Goal: Information Seeking & Learning: Check status

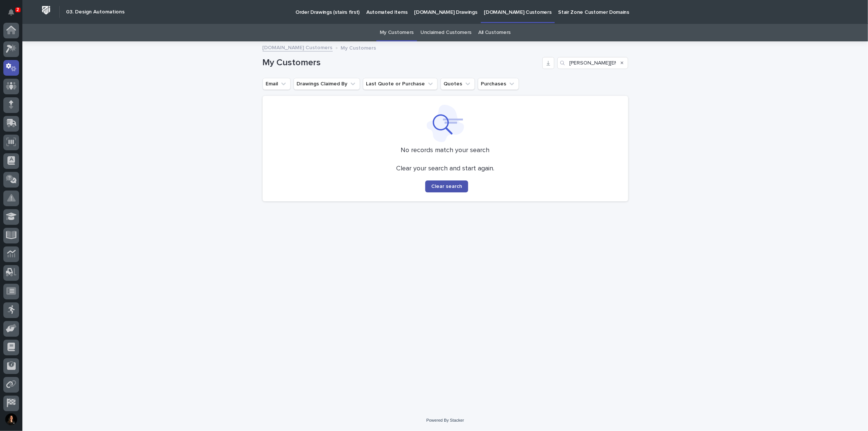
scroll to position [37, 0]
click at [14, 16] on button "Notifications" at bounding box center [11, 12] width 16 height 16
click at [12, 15] on icon "Notifications" at bounding box center [11, 12] width 6 height 7
click at [239, 100] on div "Loading... Saving… Loading... Saving… My Customers [PERSON_NAME][EMAIL_ADDRESS]…" at bounding box center [445, 226] width 846 height 368
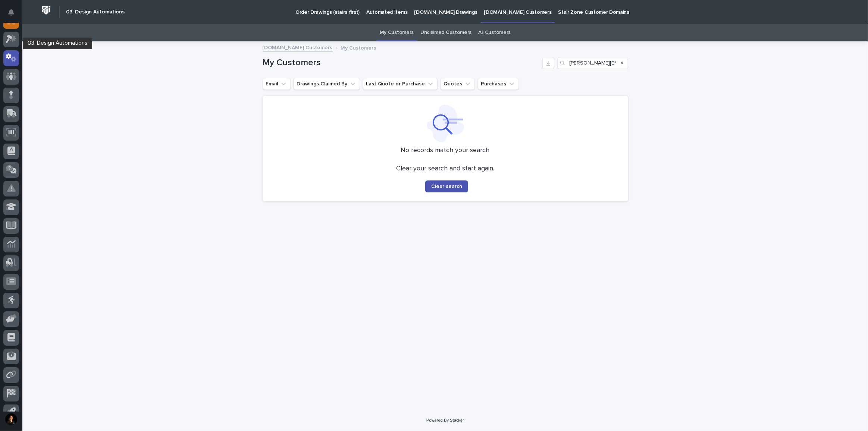
scroll to position [0, 0]
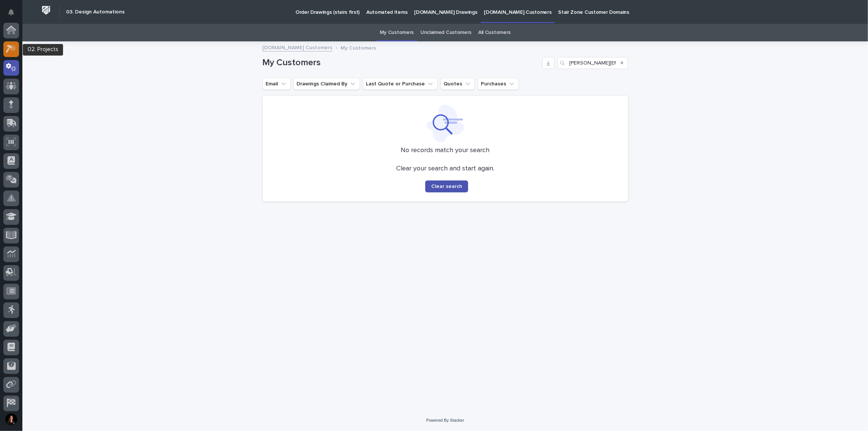
click at [11, 47] on icon at bounding box center [9, 49] width 7 height 8
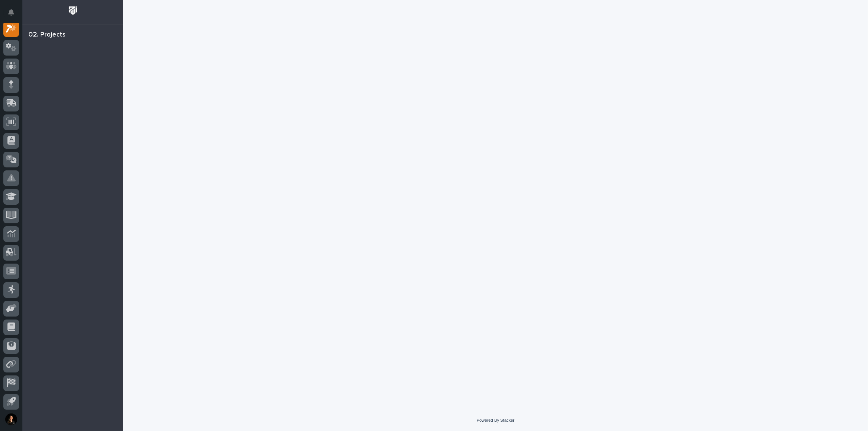
scroll to position [18, 0]
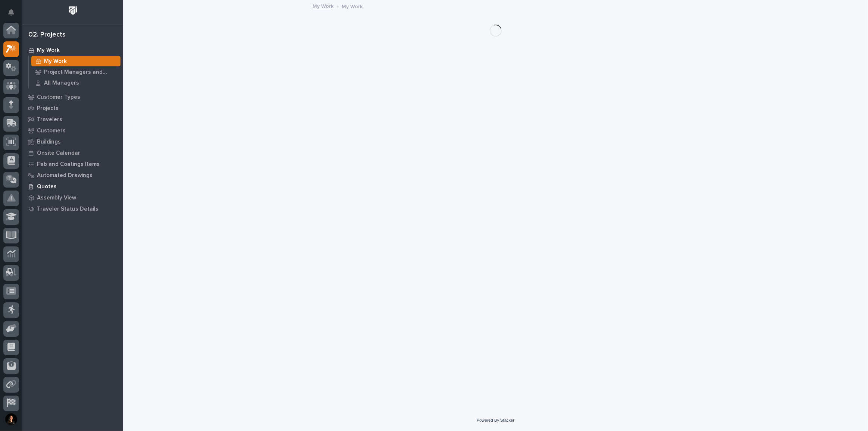
scroll to position [18, 0]
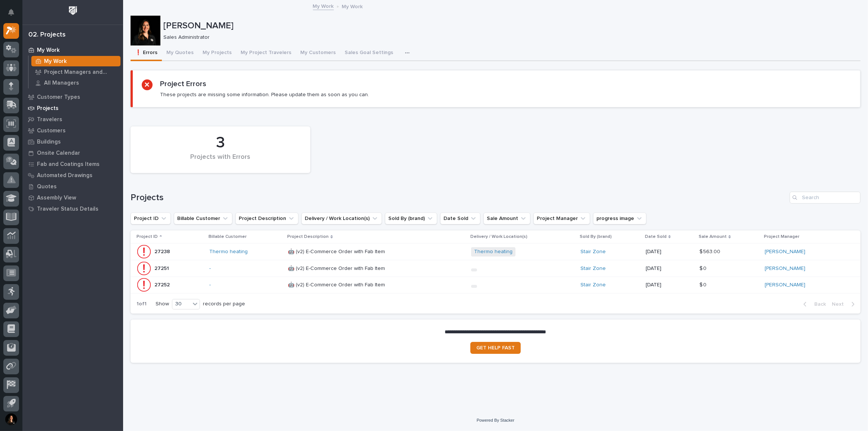
click at [54, 109] on p "Projects" at bounding box center [48, 108] width 22 height 7
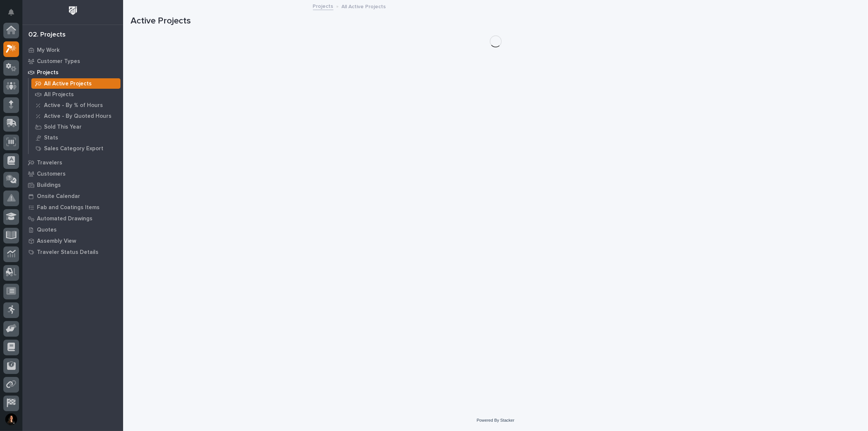
scroll to position [18, 0]
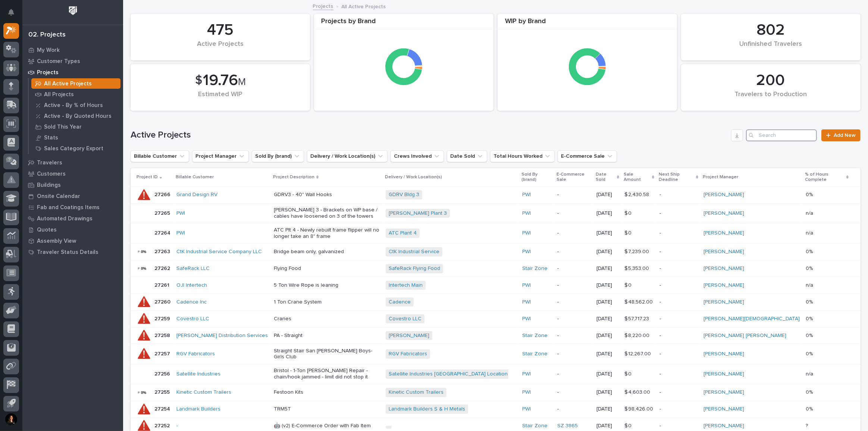
click at [771, 134] on input "Search" at bounding box center [781, 136] width 71 height 12
type input "10372"
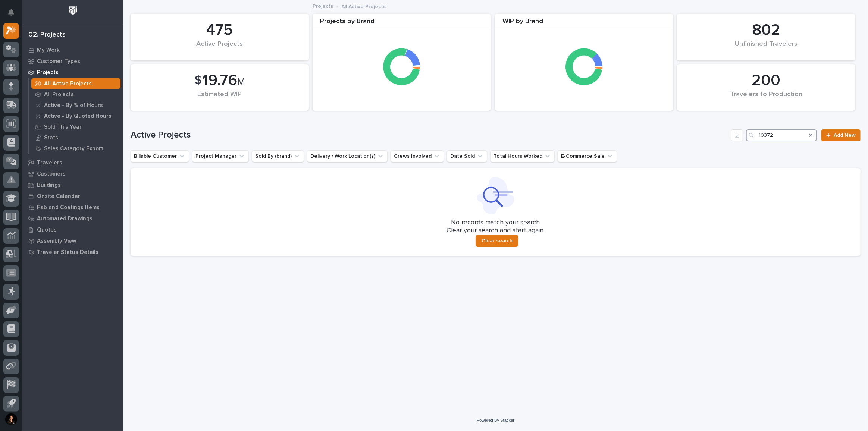
click at [783, 140] on input "10372" at bounding box center [781, 136] width 71 height 12
drag, startPoint x: 787, startPoint y: 136, endPoint x: 684, endPoint y: 135, distance: 103.4
click at [689, 135] on div "Active Projects 10372 Add New" at bounding box center [496, 136] width 730 height 12
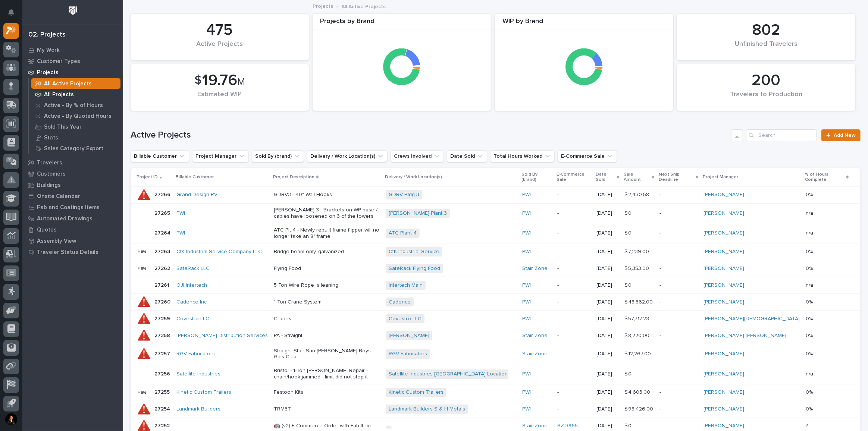
click at [58, 95] on p "All Projects" at bounding box center [59, 94] width 30 height 7
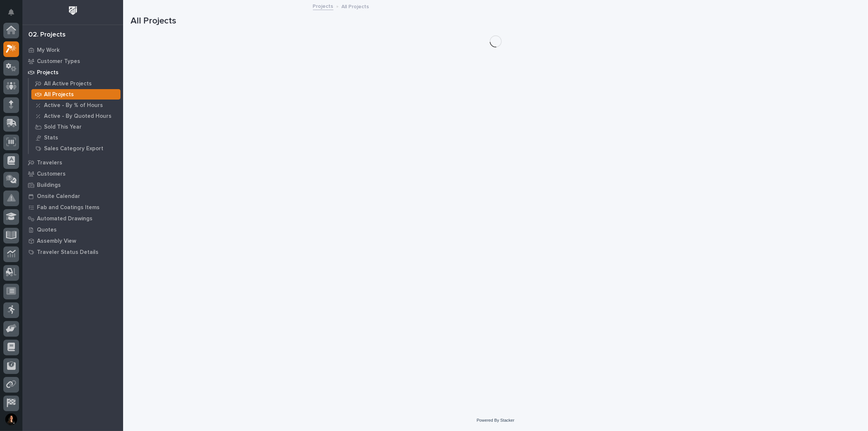
scroll to position [18, 0]
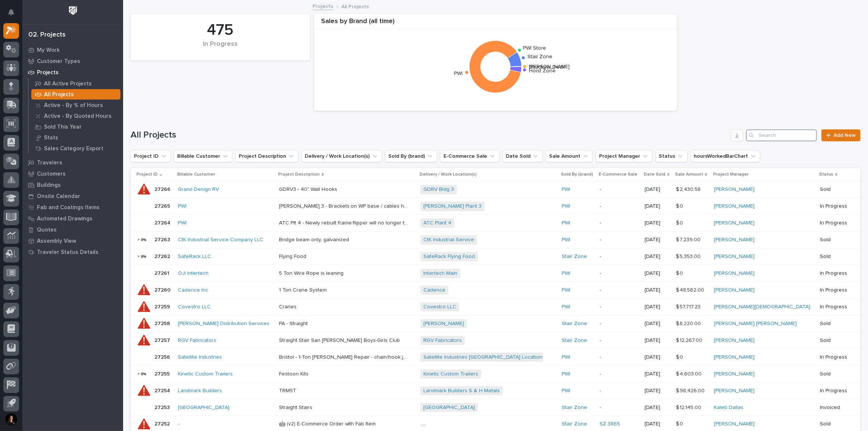
click at [761, 131] on input "Search" at bounding box center [781, 136] width 71 height 12
type input "10372"
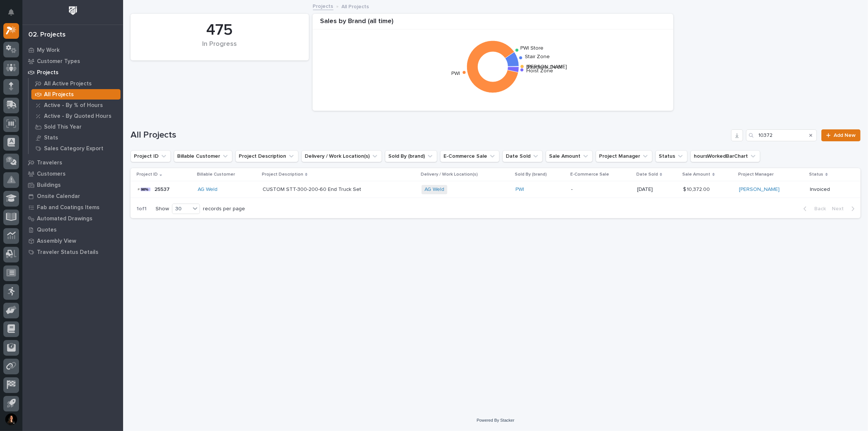
click at [62, 94] on p "All Projects" at bounding box center [59, 94] width 30 height 7
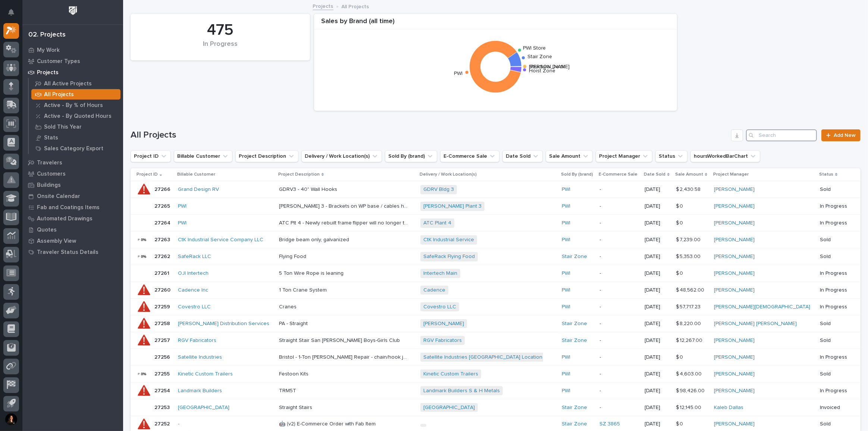
click at [788, 137] on input "Search" at bounding box center [781, 136] width 71 height 12
type input "bell"
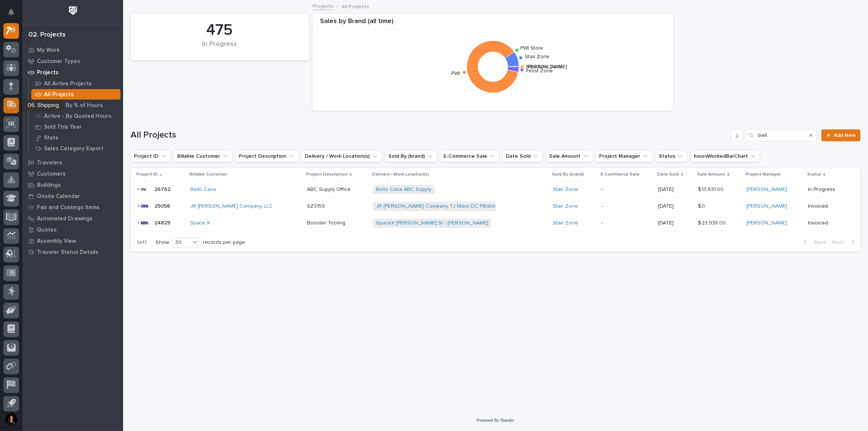
click at [5, 98] on link at bounding box center [11, 106] width 16 height 16
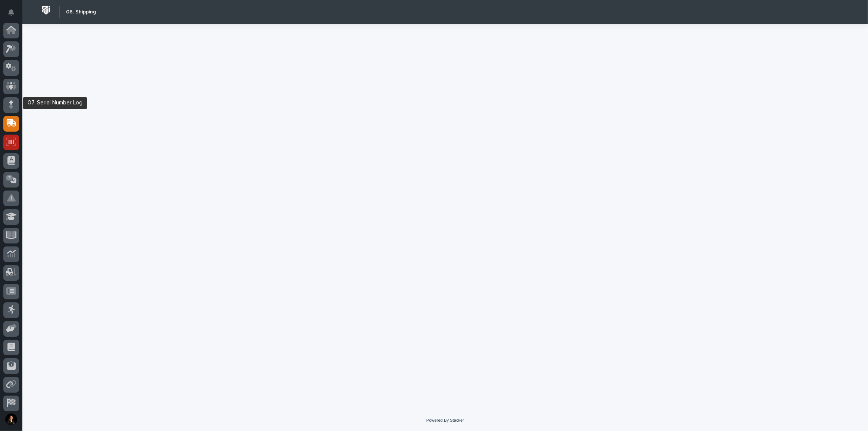
scroll to position [40, 0]
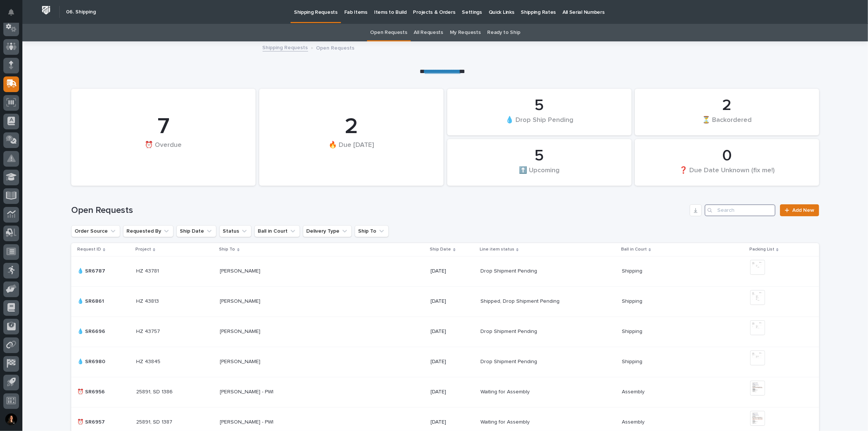
click at [717, 210] on input "Search" at bounding box center [740, 211] width 71 height 12
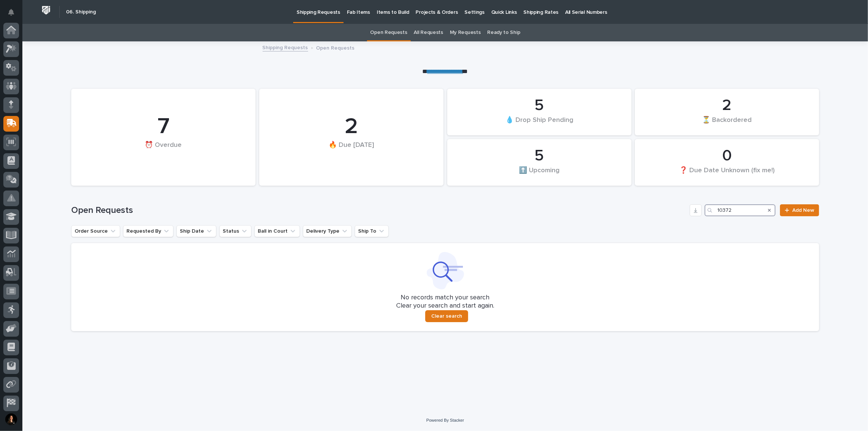
type input "10372"
click at [440, 32] on link "All Requests" at bounding box center [428, 33] width 29 height 18
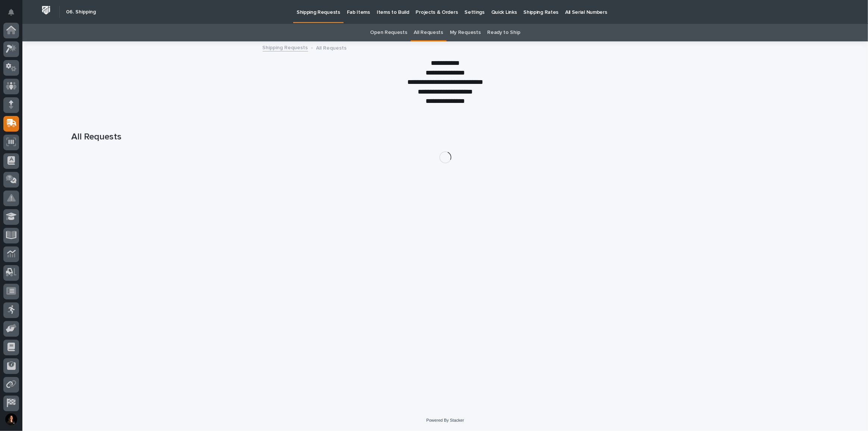
scroll to position [40, 0]
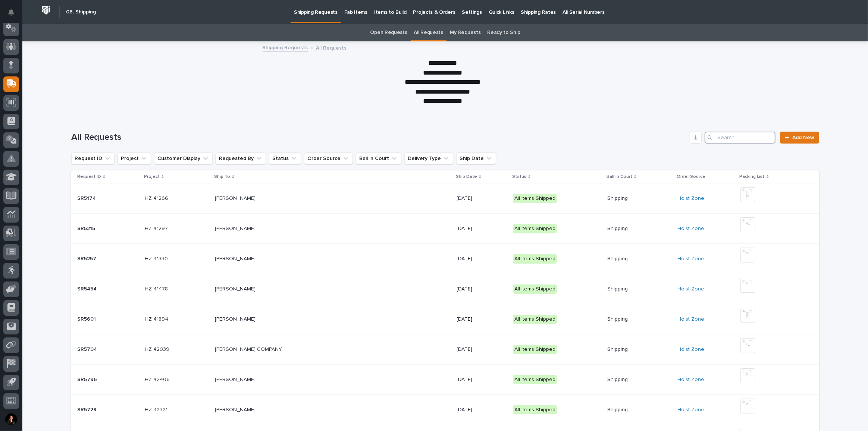
click at [755, 140] on input "Search" at bounding box center [740, 138] width 71 height 12
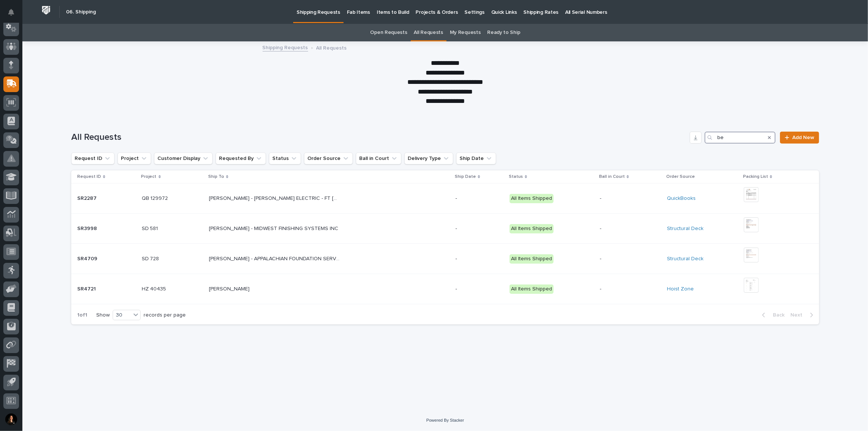
type input "b"
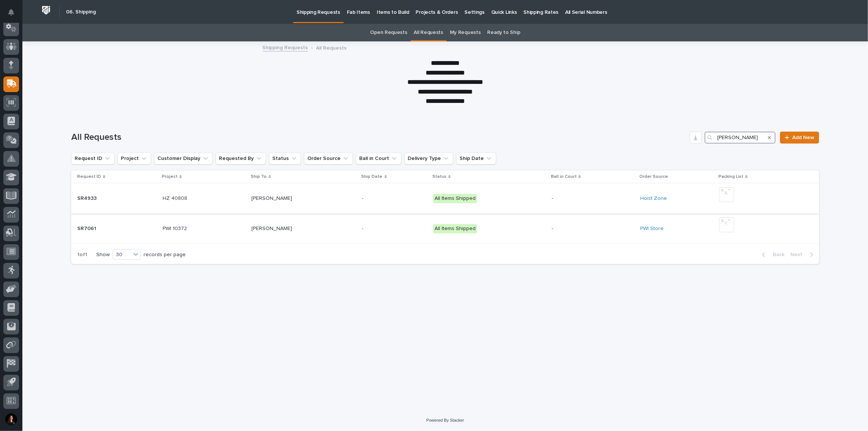
type input "[PERSON_NAME]"
click at [317, 200] on p at bounding box center [304, 199] width 105 height 6
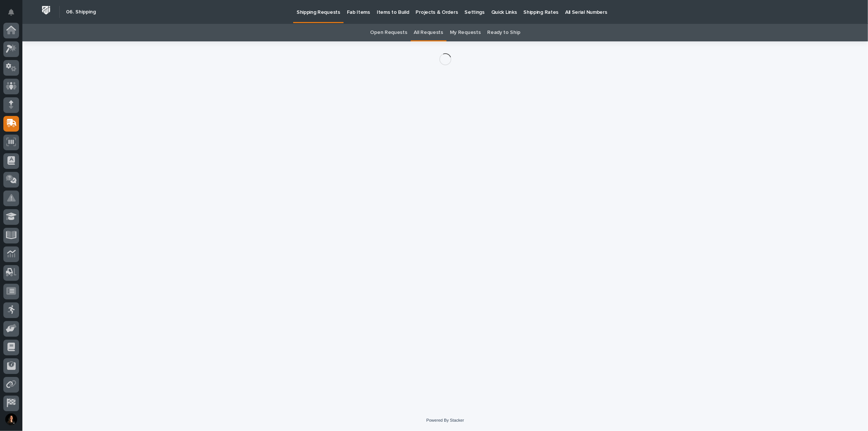
scroll to position [40, 0]
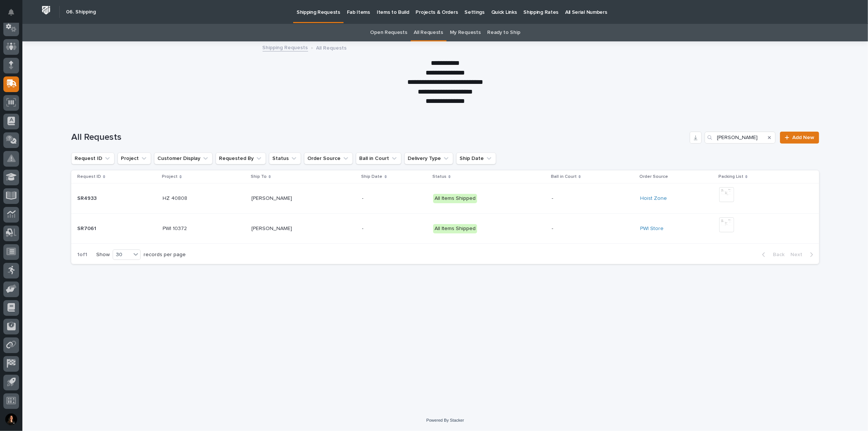
click at [318, 227] on p at bounding box center [304, 229] width 105 height 6
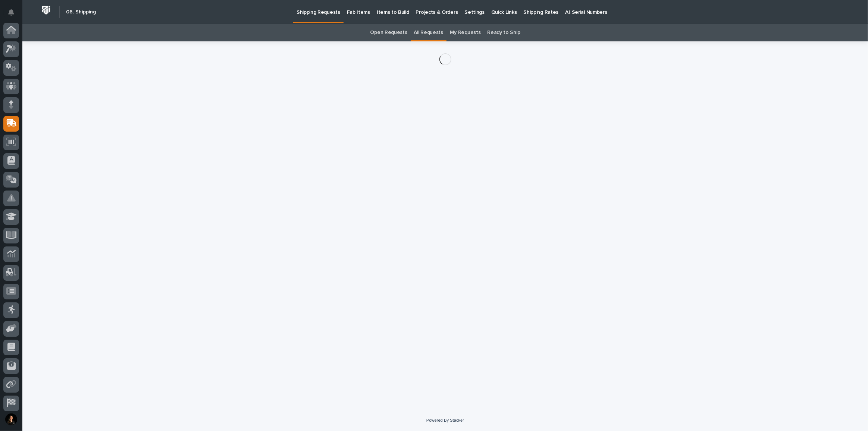
scroll to position [40, 0]
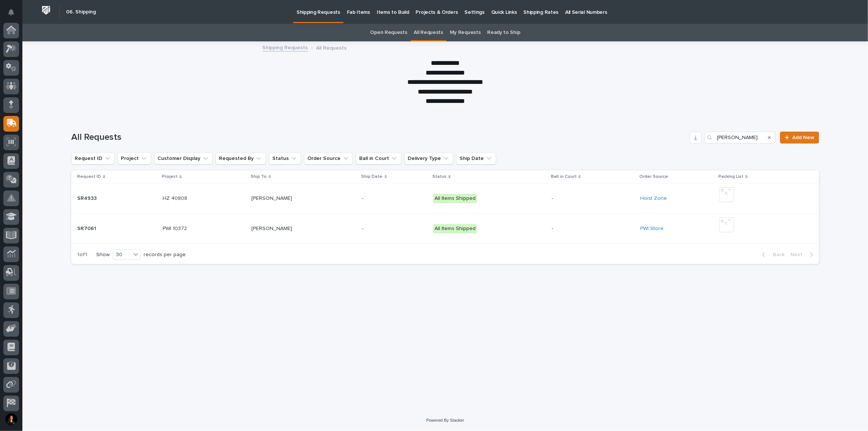
scroll to position [40, 0]
click at [221, 229] on p at bounding box center [204, 229] width 82 height 6
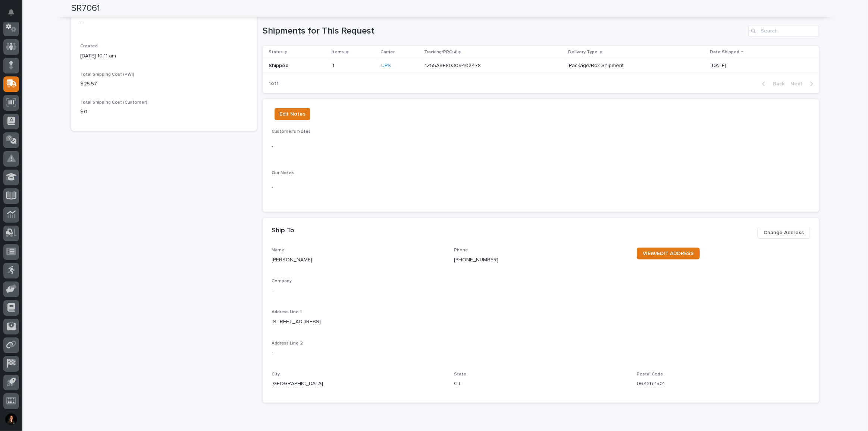
scroll to position [20, 0]
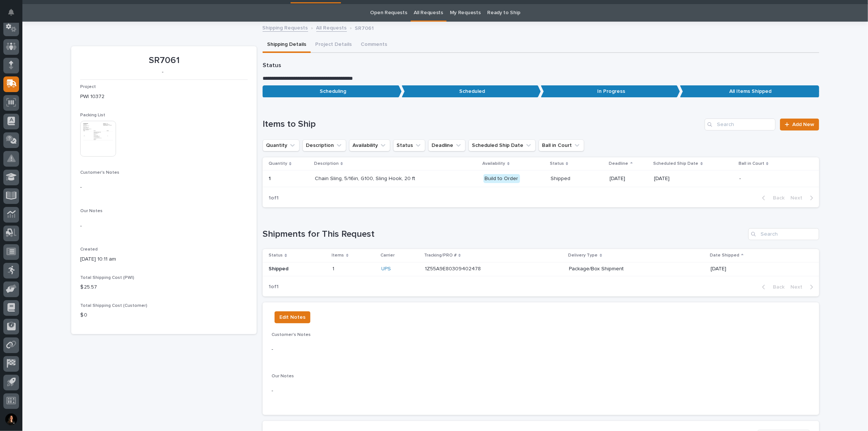
click at [97, 134] on img at bounding box center [98, 139] width 36 height 36
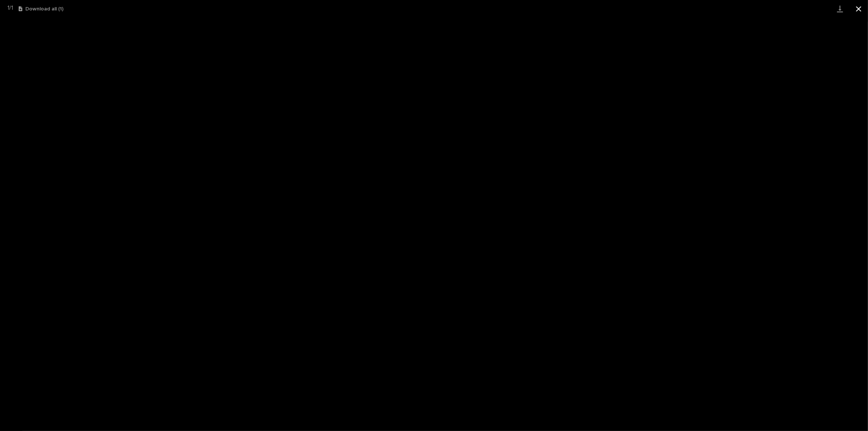
click at [855, 8] on button "Close gallery" at bounding box center [859, 9] width 19 height 18
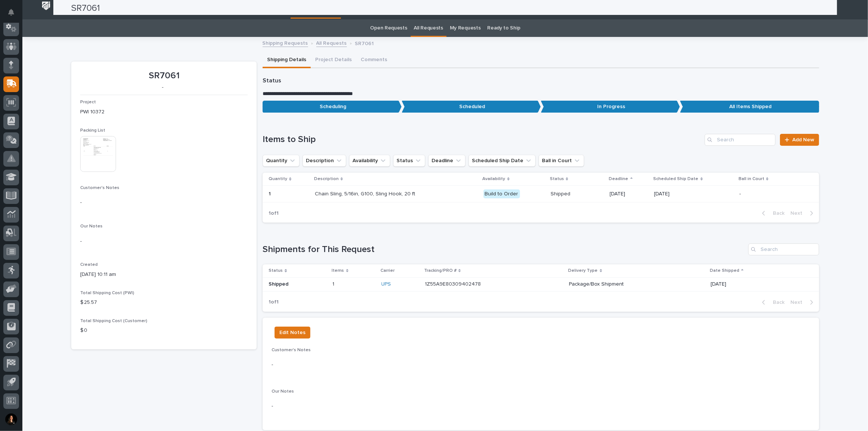
scroll to position [0, 0]
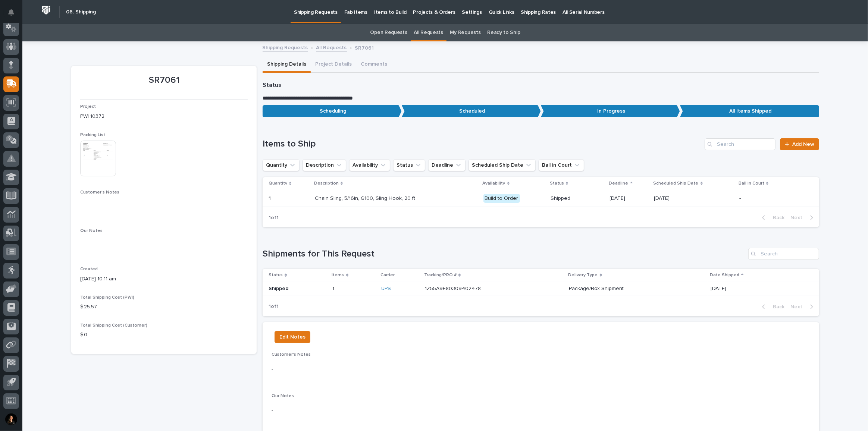
click at [94, 157] on img at bounding box center [98, 159] width 36 height 36
